Goal: Find specific page/section: Find specific page/section

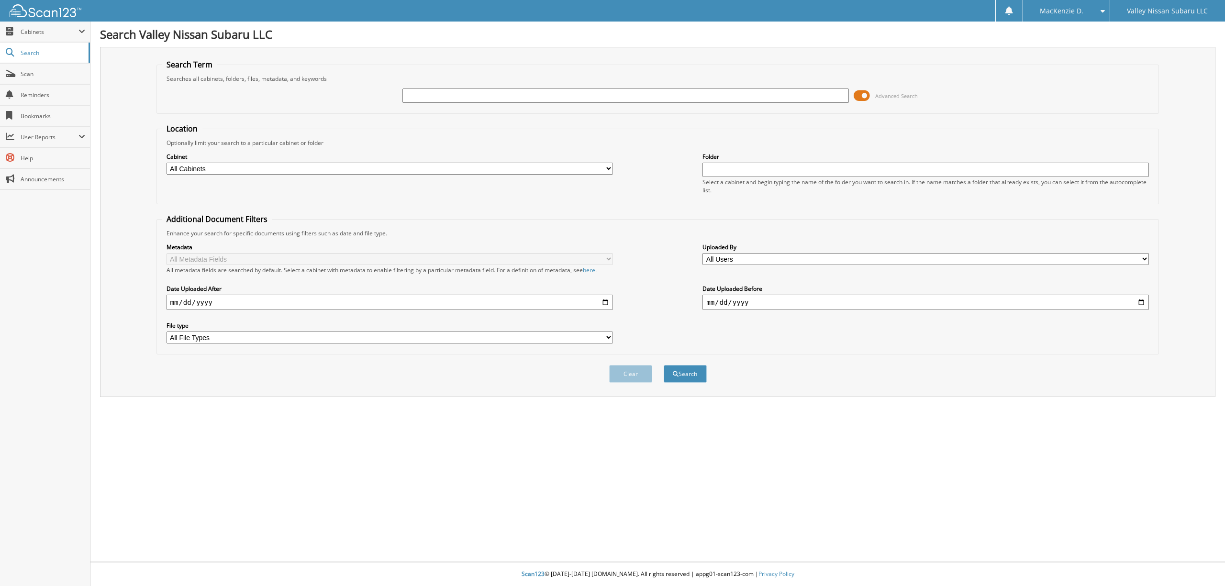
click at [445, 177] on div "Cabinet All Cabinets ACCOUNTS PAYABLE ACCOUNTS RECEIVABLE ADJ / CORRECTION BANK…" at bounding box center [658, 173] width 993 height 52
click at [446, 167] on select "All Cabinets ACCOUNTS PAYABLE ACCOUNTS RECEIVABLE ADJ / CORRECTION BANK DEPOSIT…" at bounding box center [390, 169] width 446 height 12
select select "41731"
click at [167, 163] on select "All Cabinets ACCOUNTS PAYABLE ACCOUNTS RECEIVABLE ADJ / CORRECTION BANK DEPOSIT…" at bounding box center [390, 169] width 446 height 12
click at [665, 105] on div "Advanced Search" at bounding box center [658, 96] width 993 height 26
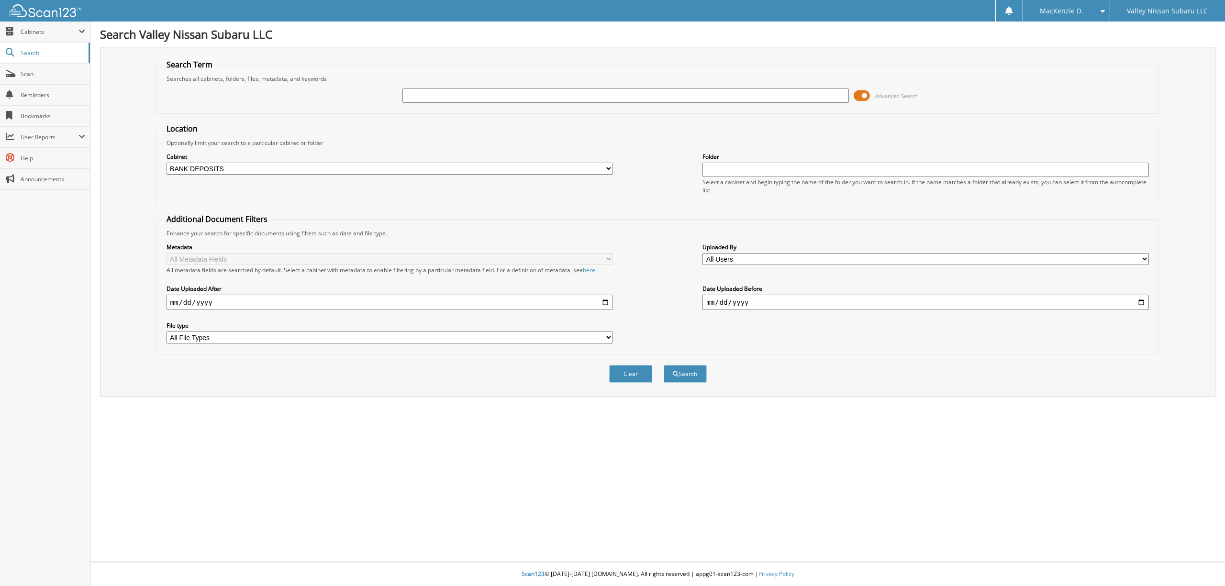
click at [672, 100] on input "text" at bounding box center [625, 96] width 446 height 14
type input "[DATE]"
click at [664, 365] on button "Search" at bounding box center [685, 374] width 43 height 18
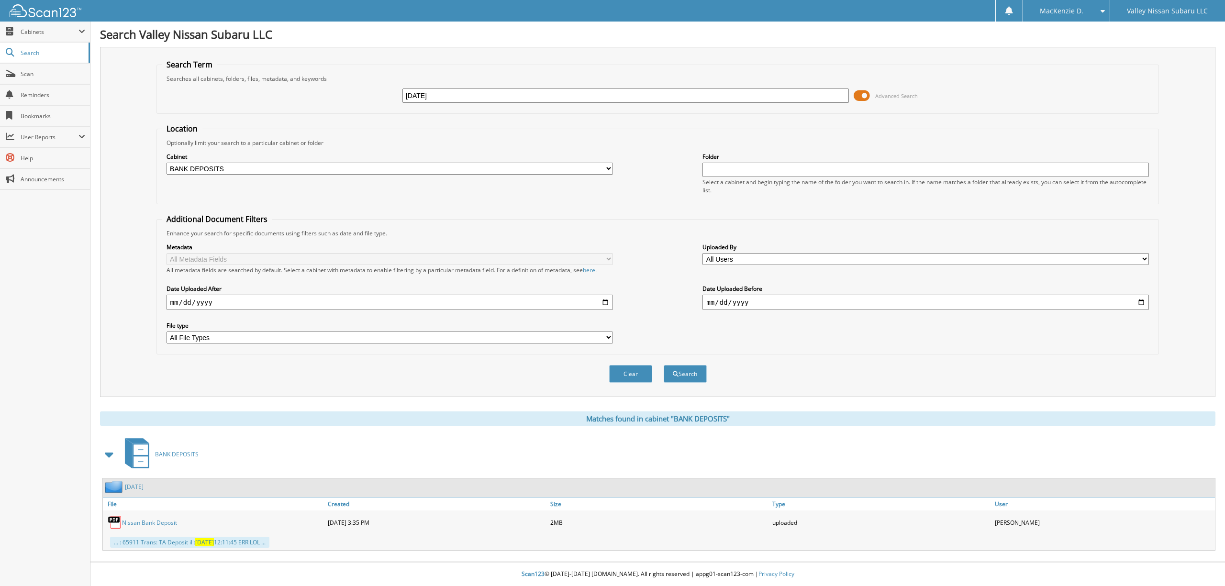
click at [976, 473] on div "BANK DEPOSITS" at bounding box center [657, 454] width 1115 height 38
click at [21, 23] on span "Cabinets" at bounding box center [45, 32] width 90 height 21
click at [40, 54] on span "My Company" at bounding box center [50, 52] width 70 height 9
